Goal: Complete application form

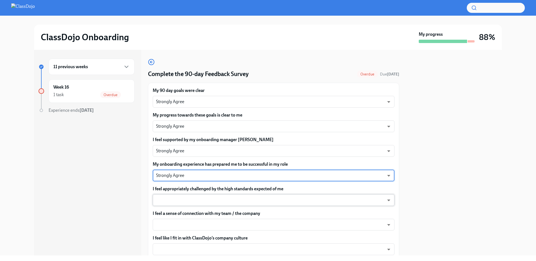
click at [223, 205] on body "ClassDojo Onboarding My progress 88% 11 previous weeks Week 16 1 task Overdue E…" at bounding box center [268, 130] width 536 height 261
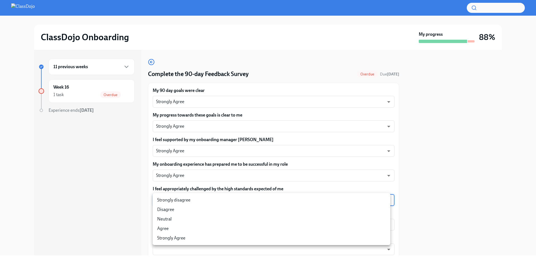
click at [185, 236] on li "Strongly Agree" at bounding box center [272, 237] width 238 height 9
type input "eNPISeX8v"
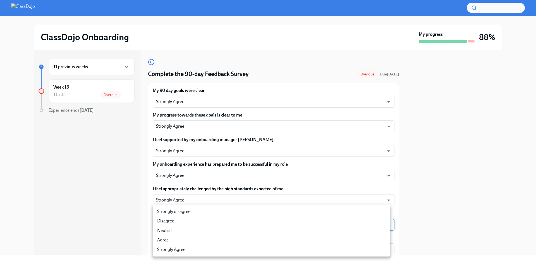
click at [193, 225] on body "ClassDojo Onboarding My progress 88% 11 previous weeks Week 16 1 task Overdue E…" at bounding box center [268, 130] width 536 height 261
click at [188, 237] on li "Agree" at bounding box center [272, 239] width 238 height 9
type input "pHQLpks29"
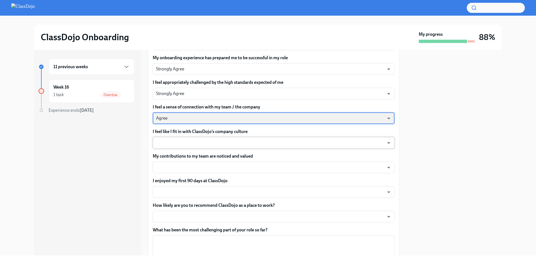
scroll to position [104, 0]
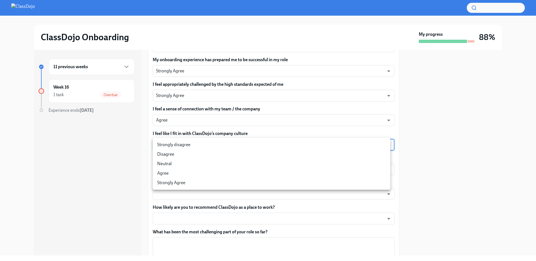
click at [204, 144] on body "ClassDojo Onboarding My progress 88% 11 previous weeks Week 16 1 task Overdue E…" at bounding box center [268, 130] width 536 height 261
click at [199, 183] on li "Strongly Agree" at bounding box center [272, 182] width 238 height 9
type input "eNPISeX8v"
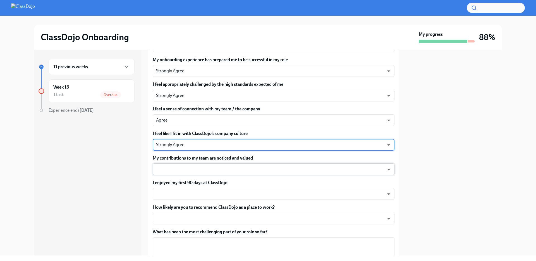
click at [188, 171] on body "ClassDojo Onboarding My progress 88% 11 previous weeks Week 16 1 task Overdue E…" at bounding box center [268, 130] width 536 height 261
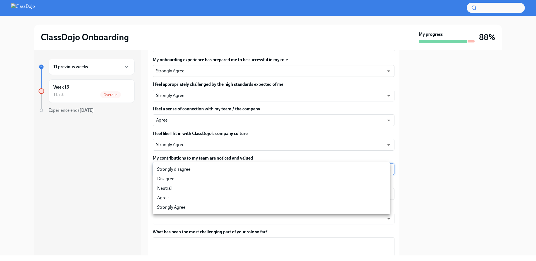
click at [188, 205] on li "Strongly Agree" at bounding box center [272, 206] width 238 height 9
type input "eNPISeX8v"
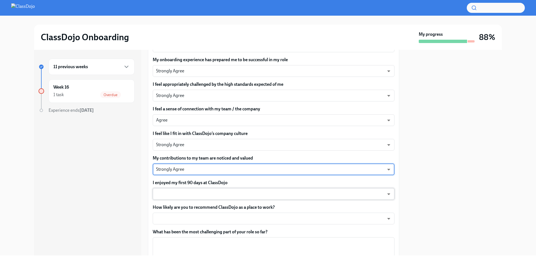
click at [170, 194] on body "ClassDojo Onboarding My progress 88% 11 previous weeks Week 16 1 task Overdue E…" at bounding box center [268, 130] width 536 height 261
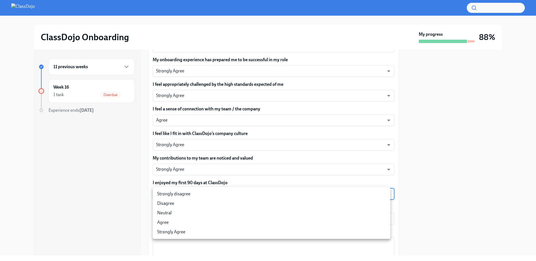
click at [170, 236] on li "Strongly Agree" at bounding box center [272, 231] width 238 height 9
type input "eNPISeX8v"
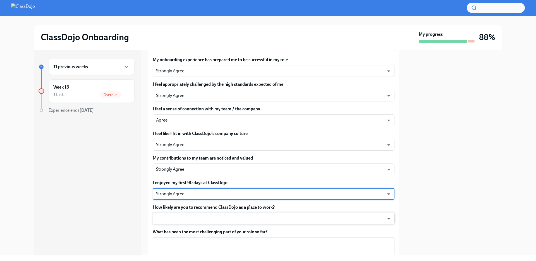
click at [170, 219] on body "ClassDojo Onboarding My progress 88% 11 previous weeks Week 16 1 task Overdue E…" at bounding box center [268, 130] width 536 height 261
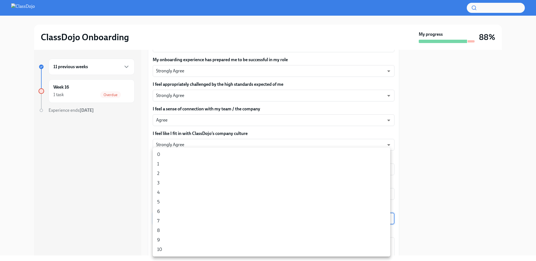
click at [172, 254] on ul "0 1 2 3 4 5 6 7 8 9 10" at bounding box center [272, 201] width 238 height 109
click at [170, 251] on li "10" at bounding box center [272, 249] width 238 height 9
type input "au_HLrLt9"
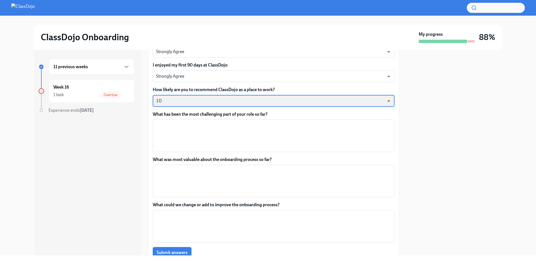
scroll to position [247, 0]
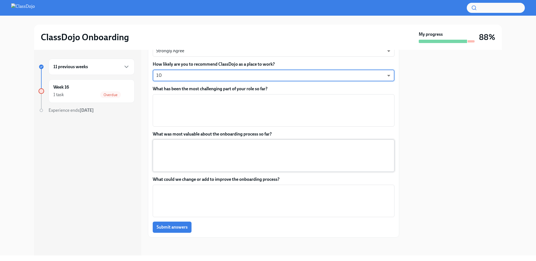
click at [193, 150] on textarea "What was most valuable about the onboarding process so far?" at bounding box center [273, 155] width 235 height 27
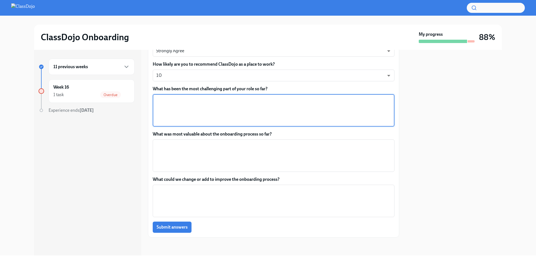
click at [210, 109] on textarea "What has been the most challenging part of your role so far?" at bounding box center [273, 110] width 235 height 27
type textarea "I think the most challenging part thus far has for sure been being able to"
